Goal: Navigation & Orientation: Find specific page/section

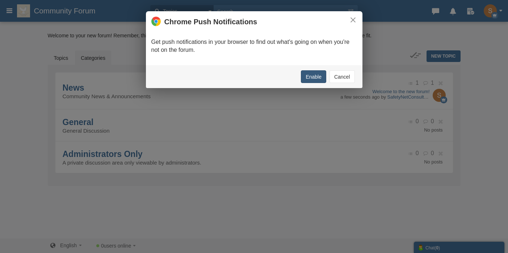
click at [312, 77] on button "Enable" at bounding box center [313, 76] width 25 height 13
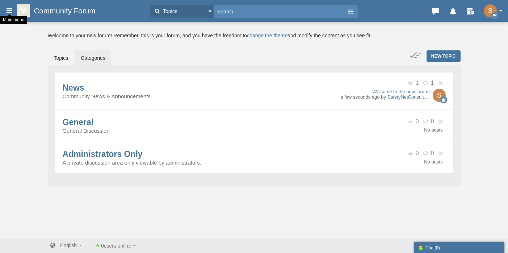
click at [9, 12] on icon at bounding box center [9, 10] width 8 height 13
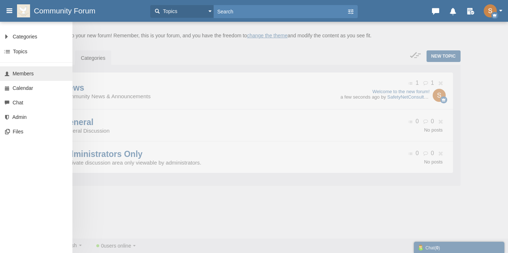
click at [25, 69] on link "Members" at bounding box center [36, 73] width 72 height 14
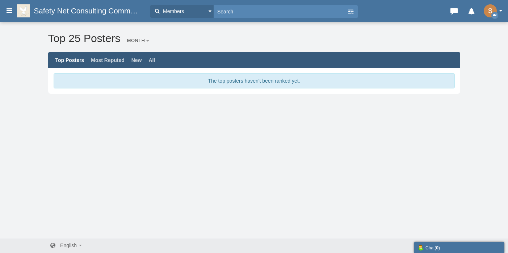
click at [95, 76] on div "The top posters haven't been ranked yet." at bounding box center [254, 80] width 401 height 15
click at [17, 9] on h3 "Safety Net Consulting Community" at bounding box center [79, 10] width 133 height 13
click at [12, 9] on icon at bounding box center [9, 10] width 8 height 13
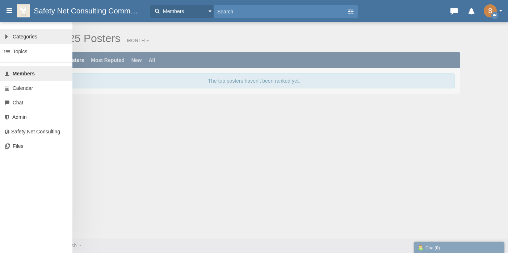
click at [13, 38] on span "Categories" at bounding box center [25, 37] width 25 height 6
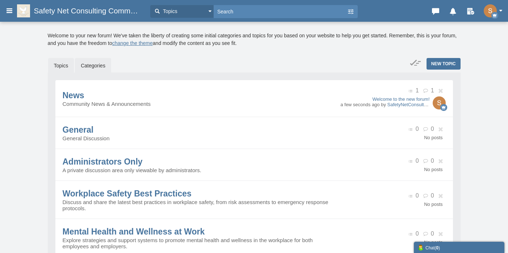
click at [64, 64] on link "Topics" at bounding box center [61, 65] width 26 height 15
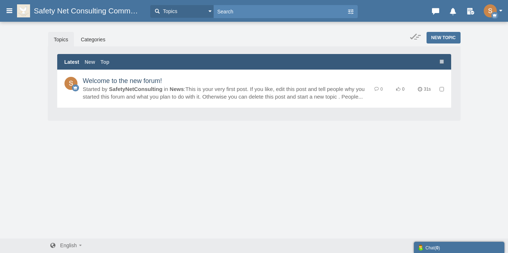
click at [136, 84] on link "Welcome to the new forum!" at bounding box center [122, 80] width 79 height 7
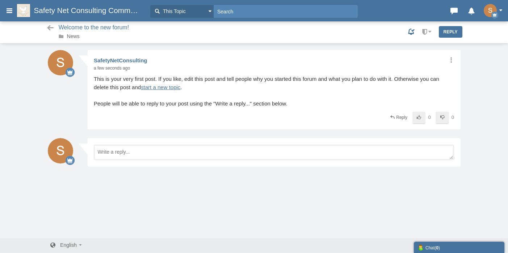
scroll to position [1, 0]
click at [104, 5] on h3 "Safety Net Consulting Community" at bounding box center [79, 10] width 133 height 13
click at [104, 11] on span "Safety Net Consulting Community" at bounding box center [90, 10] width 113 height 9
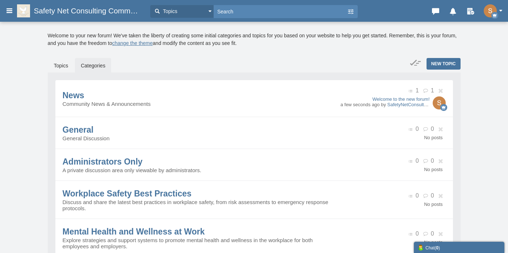
click at [486, 13] on img "button" at bounding box center [490, 10] width 13 height 13
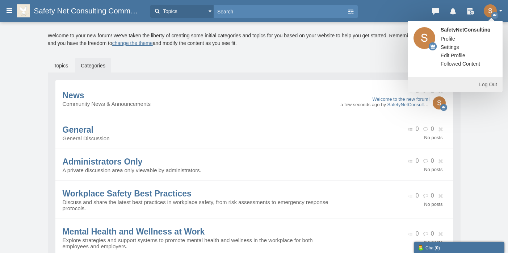
click at [451, 47] on link "Settings" at bounding box center [449, 46] width 29 height 7
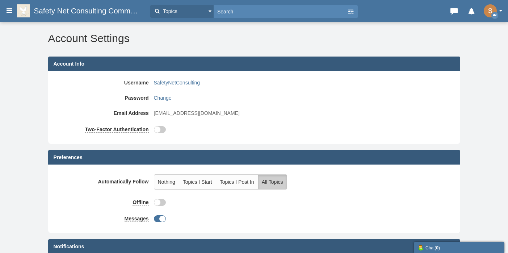
click at [106, 7] on span "Safety Net Consulting Community" at bounding box center [90, 11] width 113 height 9
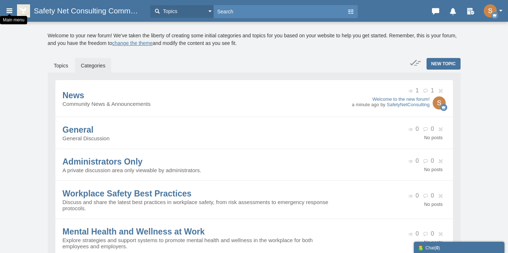
click at [8, 18] on header "Categories Members Calendar Main menu Safety Net Consulting Community Topics To…" at bounding box center [254, 11] width 508 height 22
click at [8, 9] on icon at bounding box center [9, 10] width 8 height 13
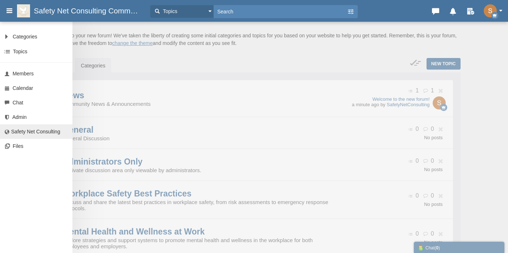
click at [21, 127] on link "Safety Net Consulting" at bounding box center [36, 131] width 72 height 14
